Goal: Task Accomplishment & Management: Complete application form

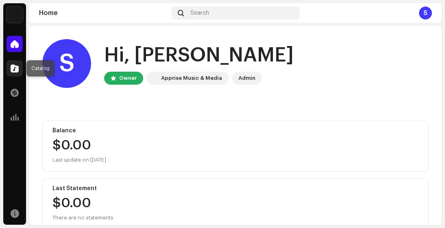
click at [16, 73] on div at bounding box center [15, 68] width 16 height 16
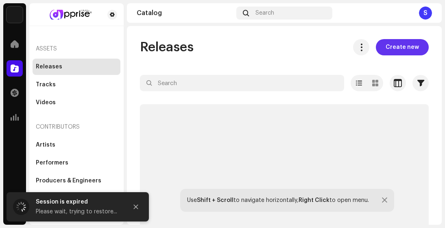
click at [403, 51] on span "Create new" at bounding box center [401, 47] width 33 height 16
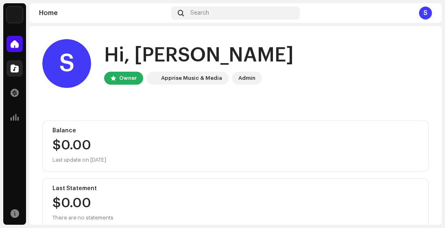
click at [15, 70] on span at bounding box center [15, 68] width 8 height 7
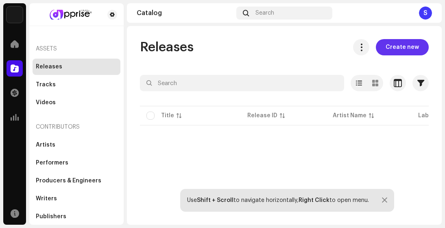
click at [409, 50] on span "Create new" at bounding box center [401, 47] width 33 height 16
